Goal: Task Accomplishment & Management: Use online tool/utility

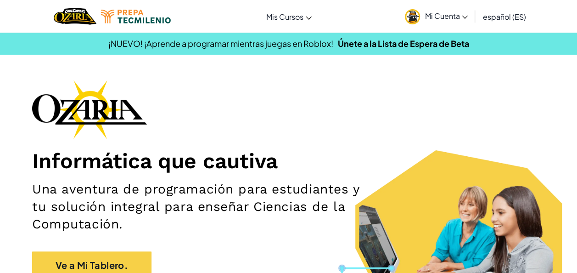
click at [261, 137] on div "Informática que cautiva Una aventura de programación para estudiantes y tu solu…" at bounding box center [288, 184] width 513 height 208
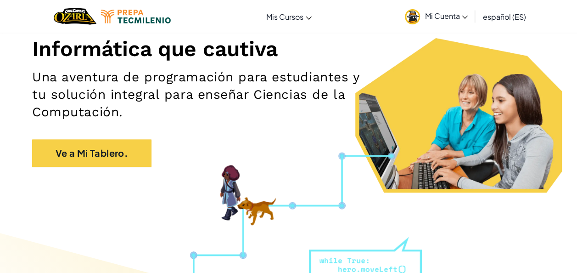
scroll to position [113, 0]
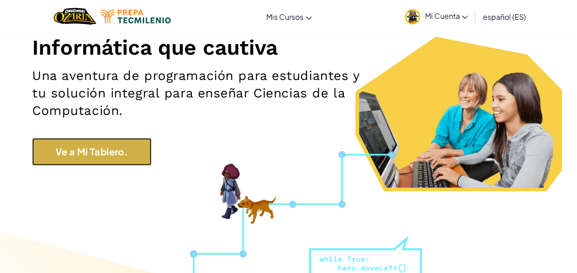
click at [98, 158] on link "Ve a Mi Tablero." at bounding box center [91, 152] width 119 height 28
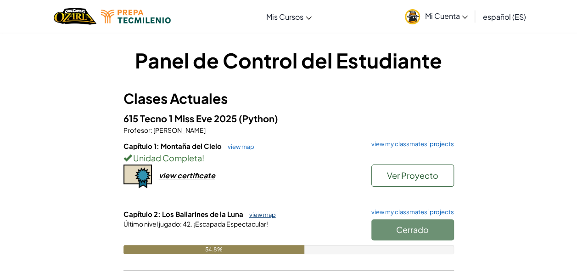
click at [253, 212] on link "view map" at bounding box center [260, 214] width 31 height 7
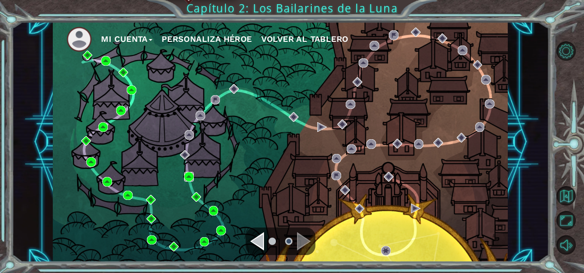
click at [190, 175] on img at bounding box center [189, 177] width 10 height 10
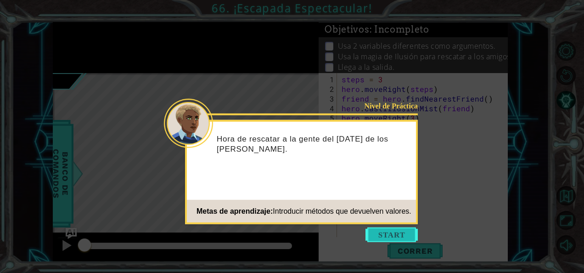
click at [398, 237] on button "Start" at bounding box center [391, 234] width 52 height 15
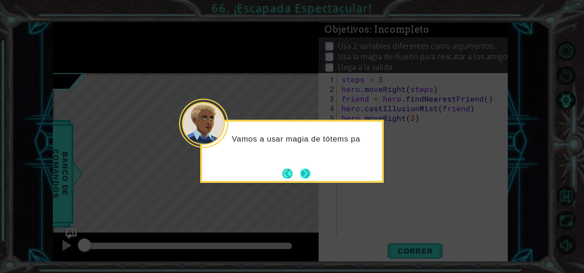
click at [304, 171] on button "Next" at bounding box center [304, 173] width 15 height 15
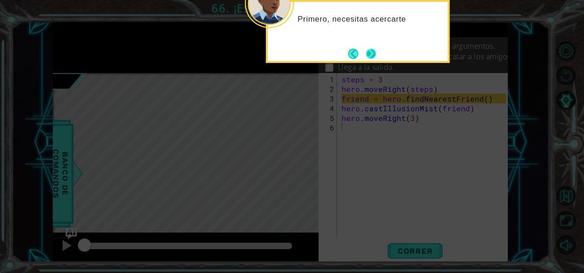
click at [367, 51] on button "Next" at bounding box center [371, 53] width 11 height 11
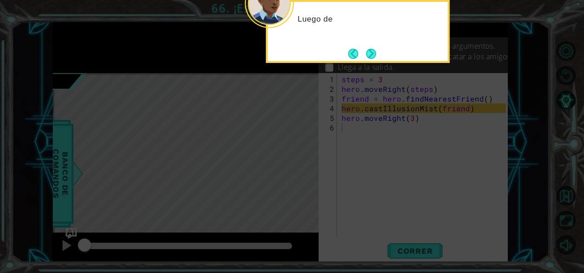
click at [367, 51] on button "Next" at bounding box center [371, 54] width 16 height 16
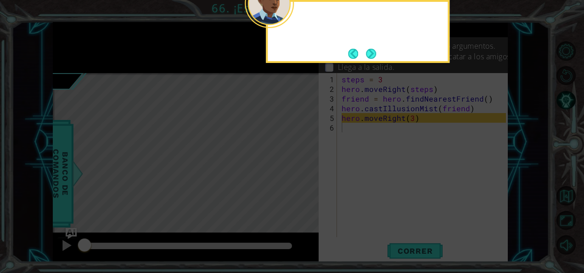
click at [367, 51] on button "Next" at bounding box center [371, 53] width 17 height 17
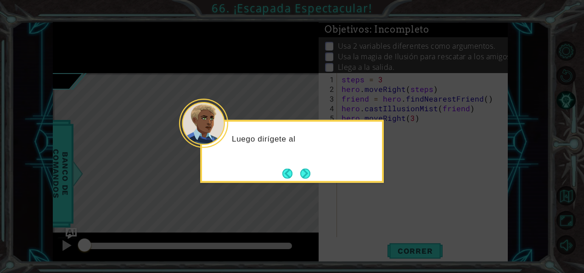
click at [314, 168] on div "Luego dirígete al" at bounding box center [292, 151] width 184 height 63
click at [300, 173] on button "Next" at bounding box center [305, 173] width 10 height 10
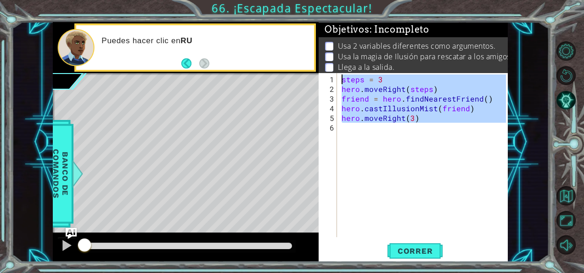
drag, startPoint x: 394, startPoint y: 162, endPoint x: 315, endPoint y: 73, distance: 118.0
click at [315, 73] on div "1 ההההההההההההההההההההההההההההההההההההההההההההההההההההההההההההההההההההההההההההה…" at bounding box center [280, 142] width 455 height 240
type textarea "steps = 3 hero.moveRight(steps)"
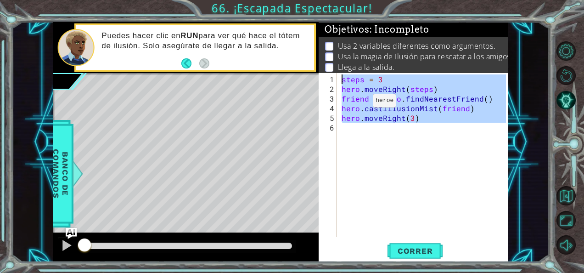
click at [244, 107] on div "Level Map" at bounding box center [265, 208] width 424 height 270
click at [448, 154] on div "steps = 3 hero . moveRight ( steps ) friend = hero . findNearestFriend ( ) hero…" at bounding box center [423, 155] width 166 height 164
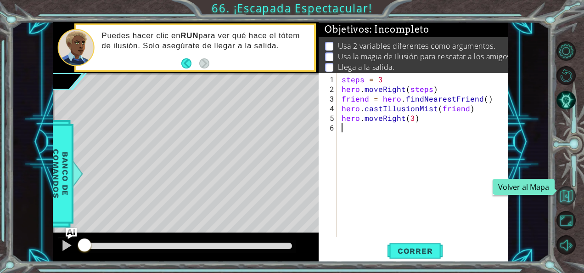
click at [566, 198] on button "Volver al Mapa" at bounding box center [565, 195] width 19 height 19
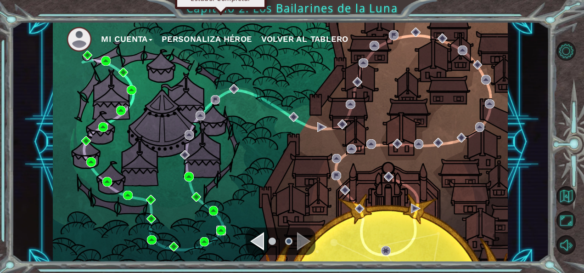
click at [223, 226] on img at bounding box center [221, 230] width 10 height 10
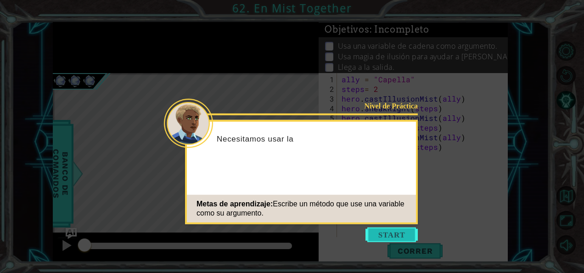
click at [404, 236] on button "Start" at bounding box center [391, 234] width 52 height 15
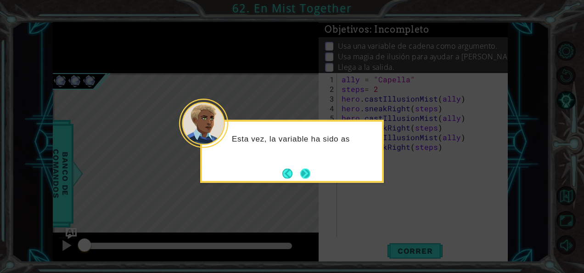
click at [307, 174] on button "Next" at bounding box center [305, 173] width 17 height 17
click at [307, 174] on button "Next" at bounding box center [305, 173] width 10 height 10
click at [307, 174] on button "Next" at bounding box center [305, 173] width 14 height 14
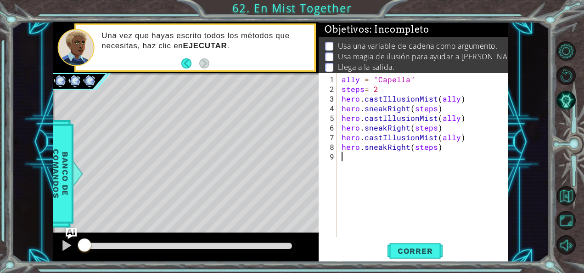
click at [376, 186] on div "ally = "Capella" steps = 2 hero . castIllusionMist ( ally ) hero . sneakRight (…" at bounding box center [425, 165] width 171 height 183
